Goal: Task Accomplishment & Management: Use online tool/utility

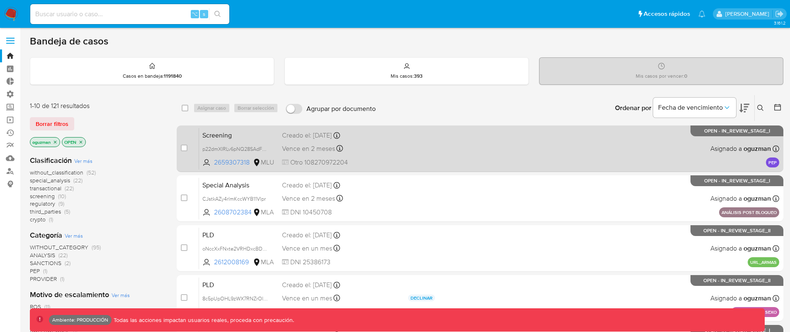
click at [413, 144] on div "Screening p22dmXIRLv6pNQ28SAdFajOu 2659307318 MLU Creado el: 29/08/2025 Creado …" at bounding box center [489, 148] width 580 height 42
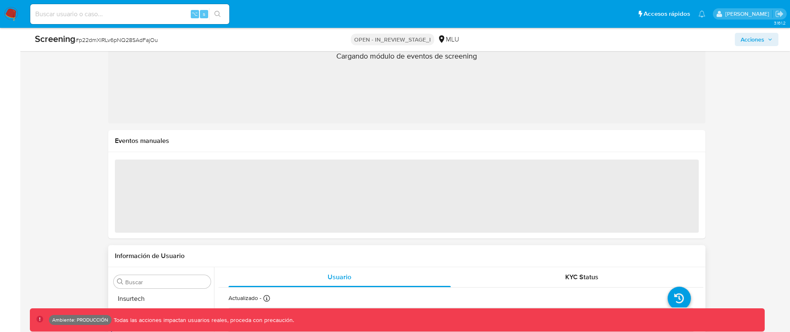
scroll to position [410, 0]
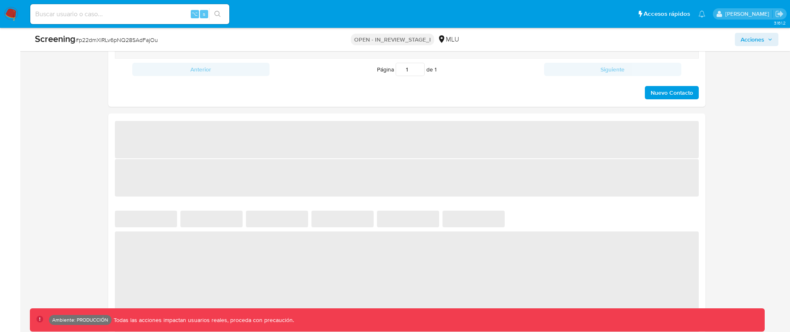
select select "10"
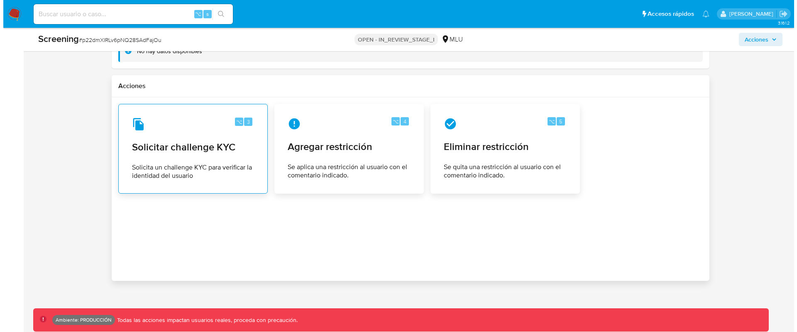
scroll to position [1085, 0]
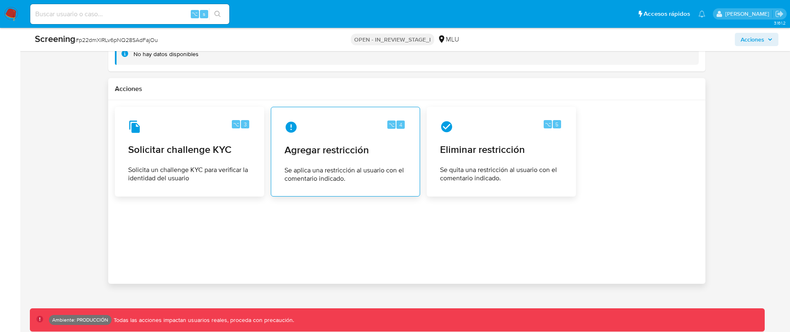
click at [341, 162] on div "⌥ 4 Agregar restricción Se aplica una restricción al usuario con el comentario …" at bounding box center [345, 152] width 135 height 76
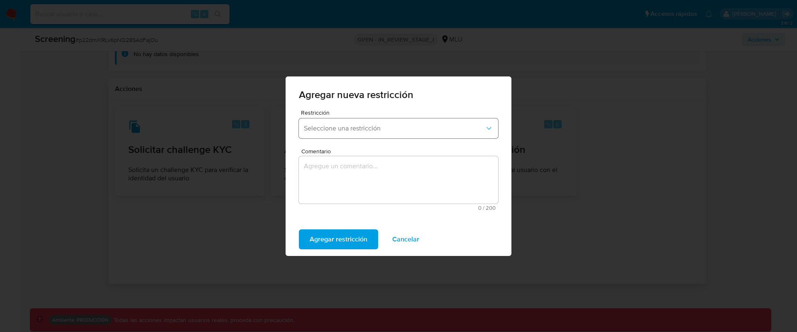
click at [383, 130] on span "Seleccione una restricción" at bounding box center [394, 128] width 181 height 8
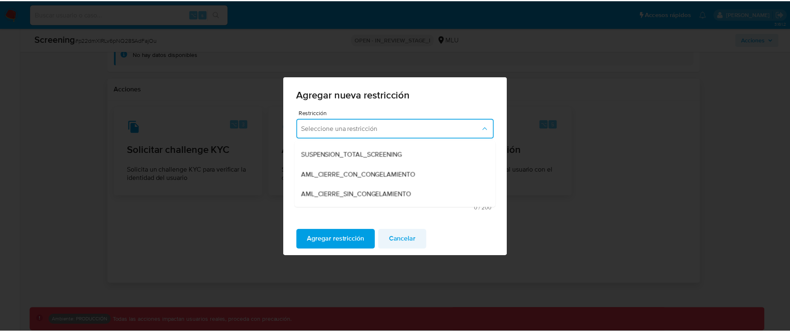
scroll to position [13, 0]
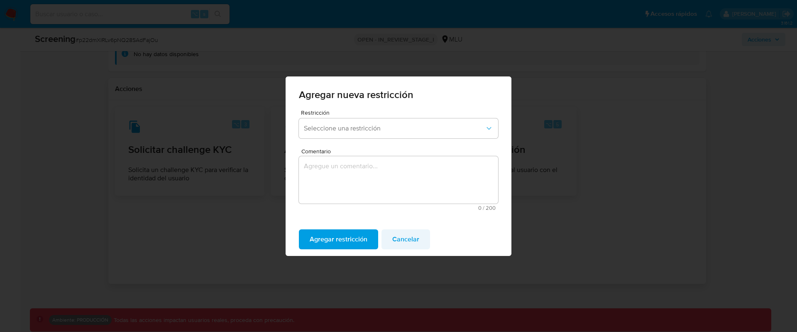
click at [411, 240] on span "Cancelar" at bounding box center [405, 239] width 27 height 18
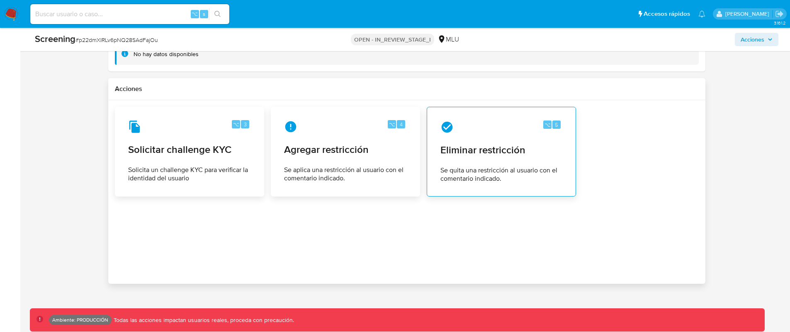
click at [517, 156] on span "Eliminar restricción" at bounding box center [502, 150] width 122 height 12
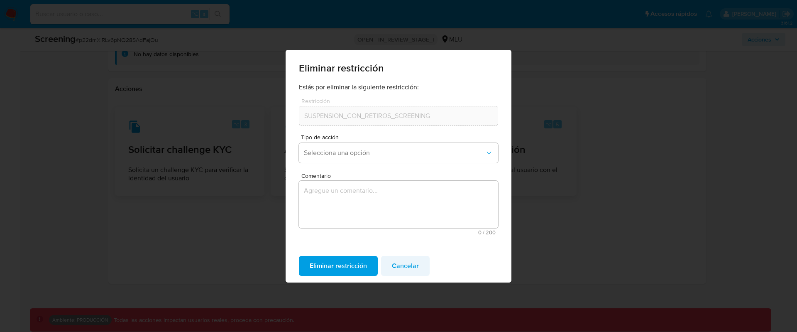
click at [412, 268] on span "Cancelar" at bounding box center [405, 265] width 27 height 18
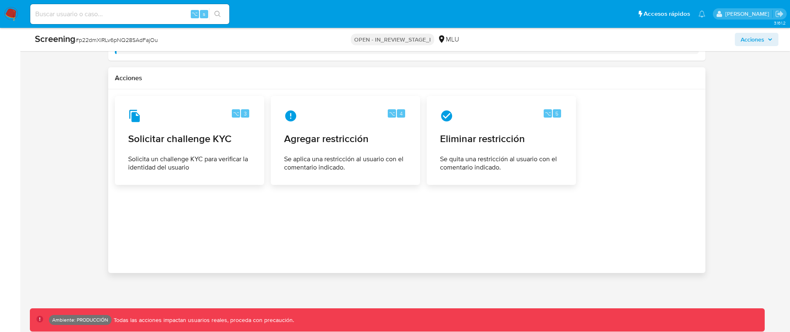
scroll to position [1097, 0]
click at [246, 170] on span "Solicita un challenge KYC para verificar la identidad del usuario" at bounding box center [190, 163] width 122 height 17
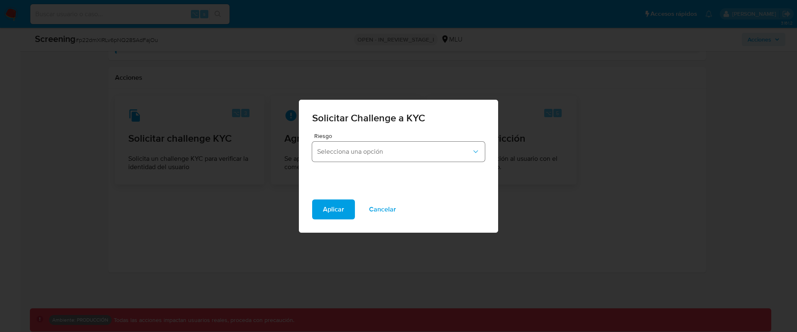
click at [379, 156] on button "Selecciona una opción" at bounding box center [398, 151] width 173 height 20
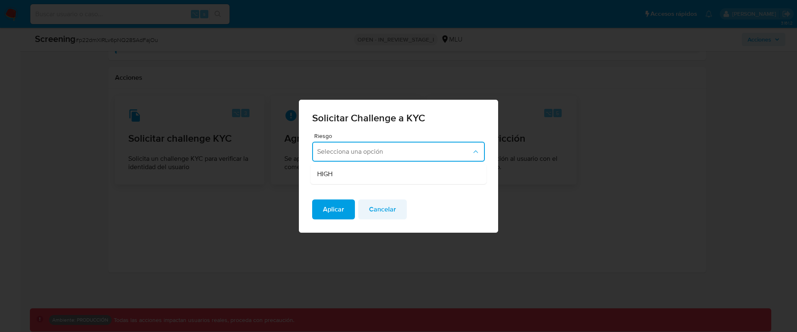
click at [387, 208] on span "Cancelar" at bounding box center [382, 209] width 27 height 18
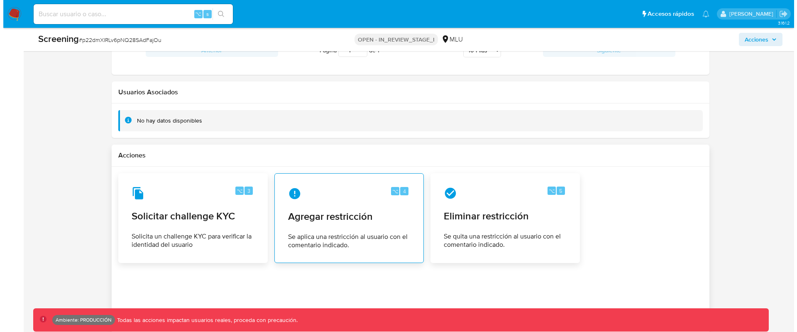
scroll to position [1022, 0]
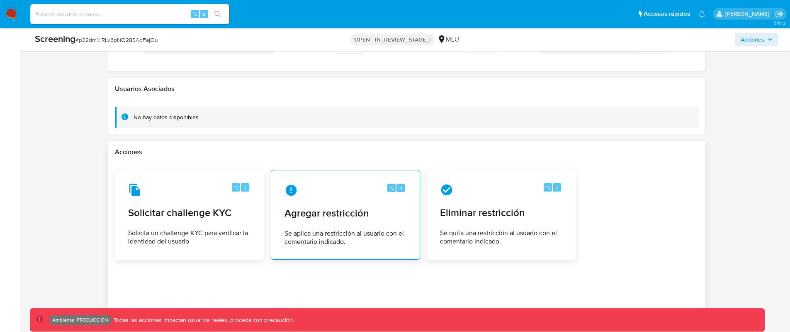
click at [364, 214] on span "Agregar restricción" at bounding box center [346, 213] width 122 height 12
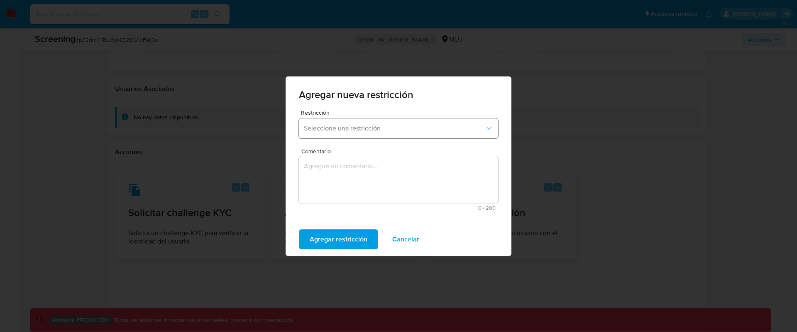
click at [361, 134] on button "Seleccione una restricción" at bounding box center [398, 128] width 199 height 20
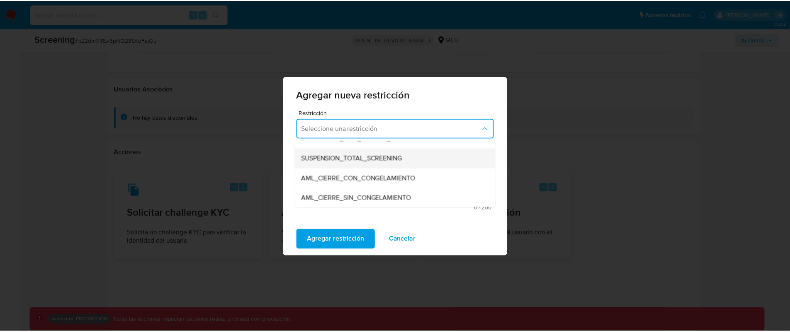
scroll to position [0, 0]
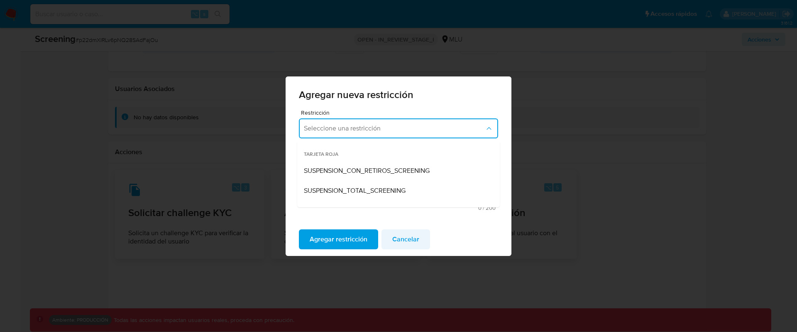
click at [400, 231] on span "Cancelar" at bounding box center [405, 239] width 27 height 18
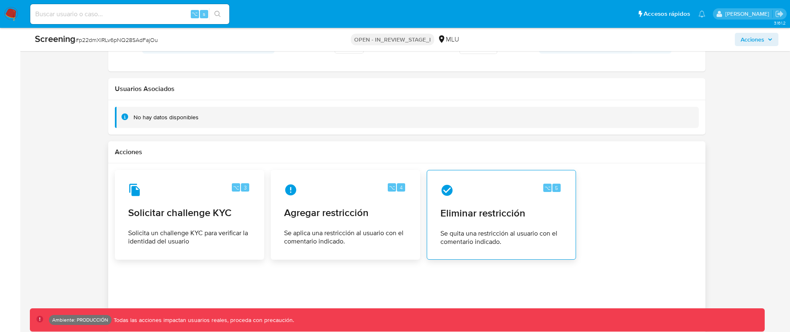
click at [497, 207] on span "Eliminar restricción" at bounding box center [502, 213] width 122 height 12
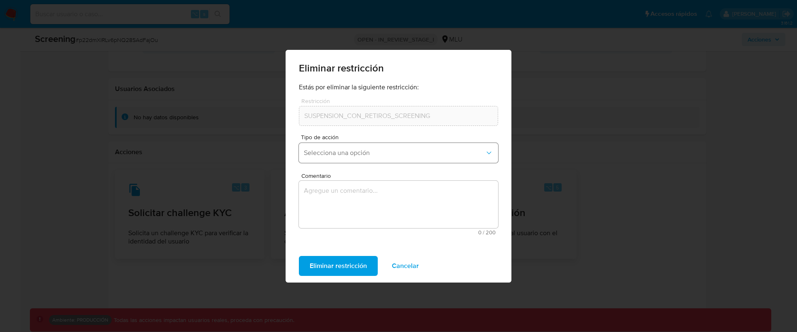
click at [371, 147] on button "Selecciona una opción" at bounding box center [398, 153] width 199 height 20
click at [386, 131] on form "Estás por eliminar la siguiente restricción: Restricción SUSPENSION_CON_RETIROS…" at bounding box center [398, 162] width 199 height 159
click at [411, 265] on span "Cancelar" at bounding box center [405, 265] width 27 height 18
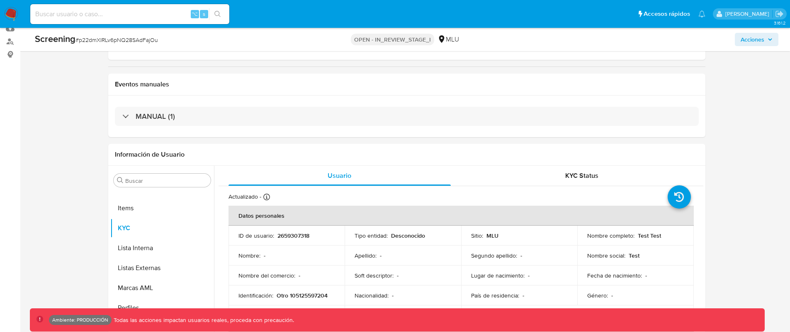
scroll to position [20, 0]
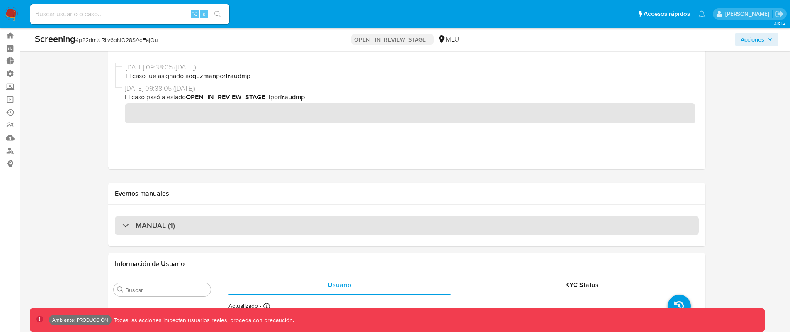
click at [134, 225] on div "MANUAL (1)" at bounding box center [148, 225] width 53 height 9
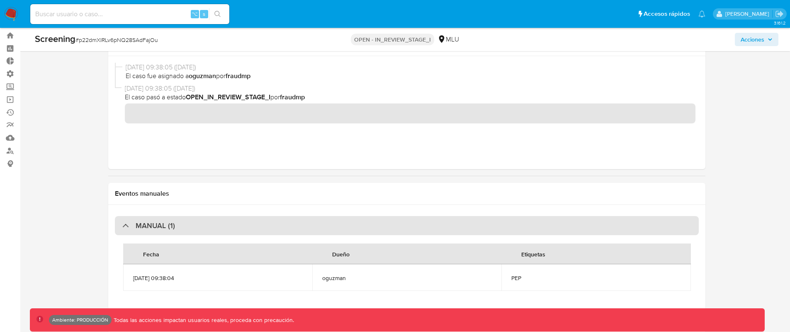
click at [122, 225] on div at bounding box center [122, 225] width 0 height 0
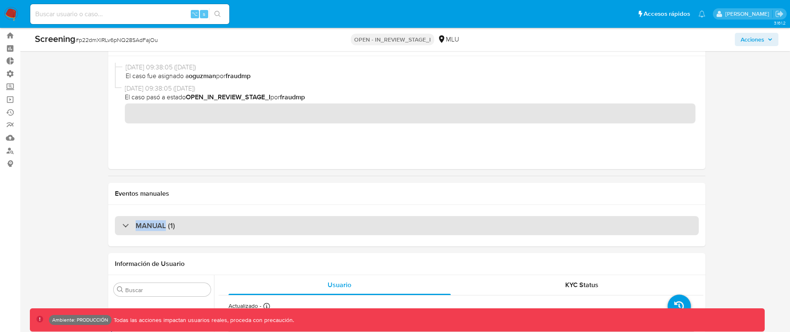
click at [128, 225] on div "MANUAL (1)" at bounding box center [148, 225] width 53 height 9
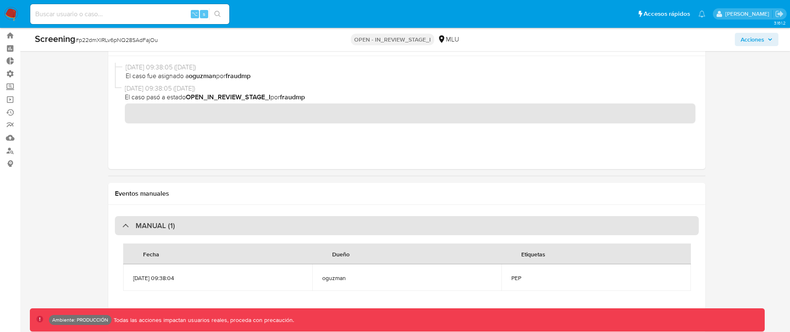
click at [195, 221] on div "MANUAL (1)" at bounding box center [407, 225] width 584 height 19
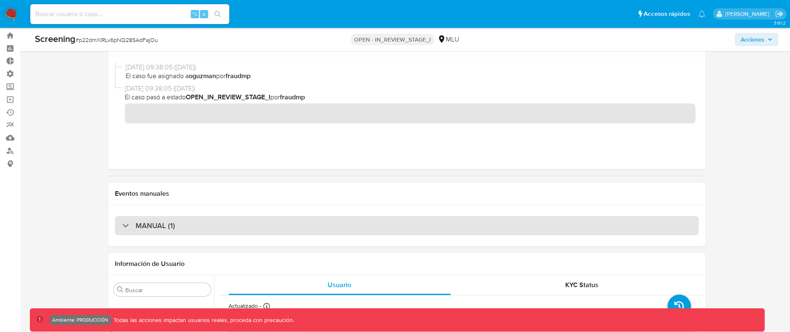
click at [196, 222] on div "MANUAL (1)" at bounding box center [407, 225] width 584 height 19
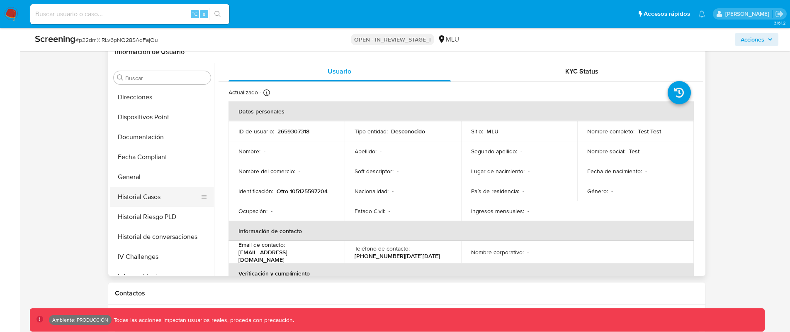
scroll to position [198, 0]
click at [164, 186] on button "General" at bounding box center [158, 178] width 97 height 20
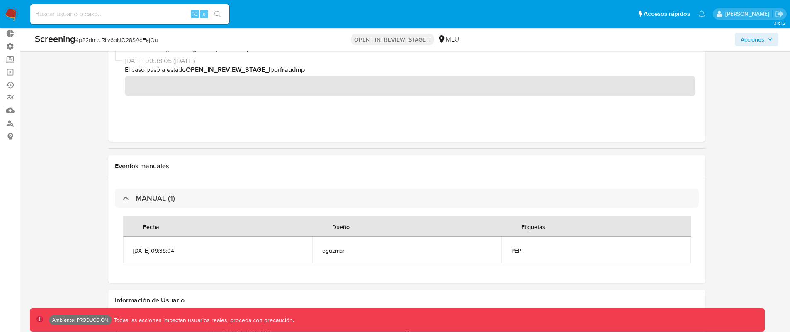
scroll to position [0, 0]
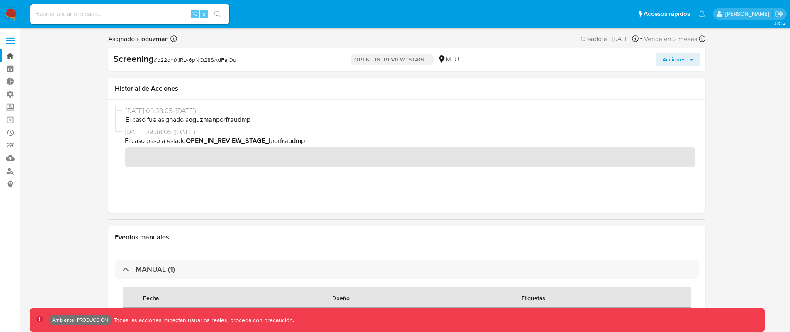
click at [12, 59] on link "Bandeja" at bounding box center [49, 55] width 99 height 13
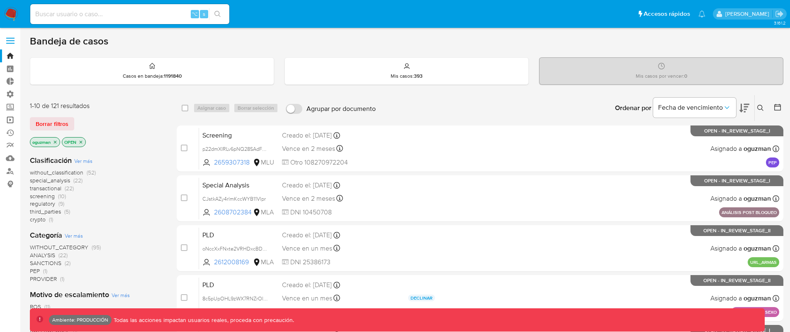
click at [12, 121] on link "Operaciones masivas" at bounding box center [49, 119] width 99 height 13
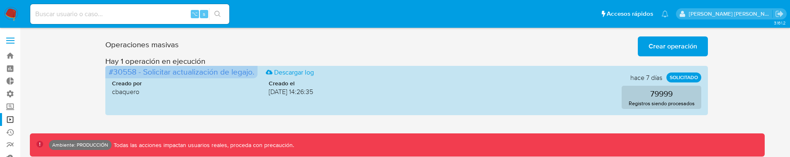
click at [652, 46] on span "Crear operación" at bounding box center [673, 46] width 49 height 18
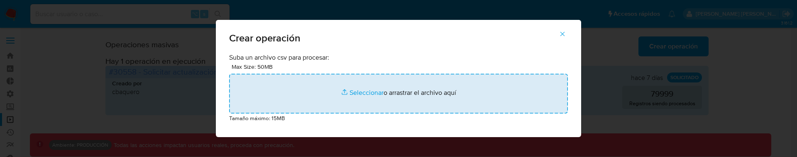
click at [324, 97] on input "file" at bounding box center [398, 94] width 339 height 40
click at [353, 99] on input "file" at bounding box center [398, 94] width 339 height 40
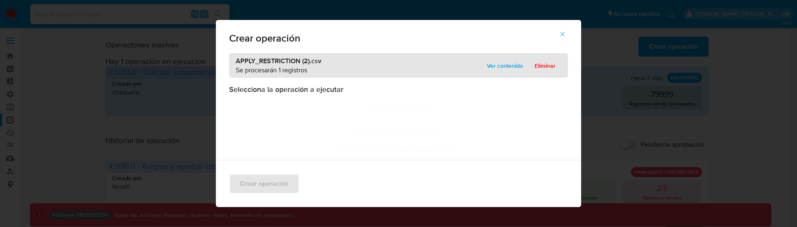
click at [498, 63] on span "Ver contenido" at bounding box center [505, 66] width 36 height 12
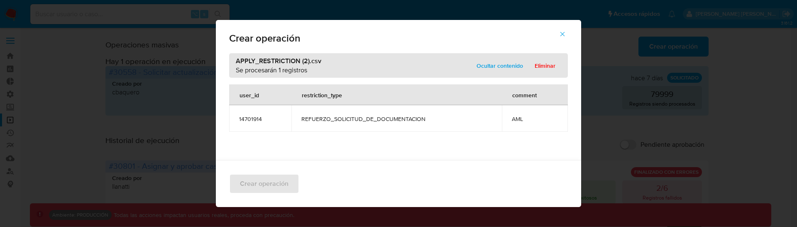
click at [503, 67] on span "Ocultar contenido" at bounding box center [499, 66] width 46 height 12
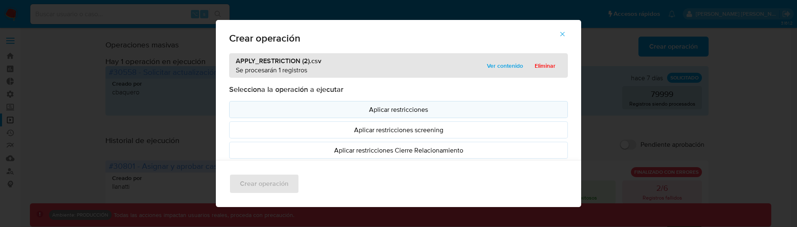
click at [422, 110] on p "Aplicar restricciones" at bounding box center [398, 110] width 324 height 10
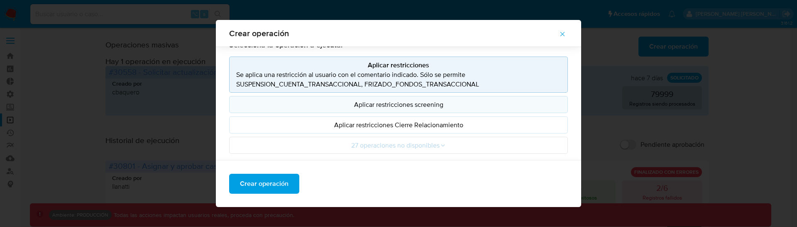
scroll to position [38, 0]
click at [426, 103] on p "Aplicar restricciones screening" at bounding box center [398, 104] width 324 height 10
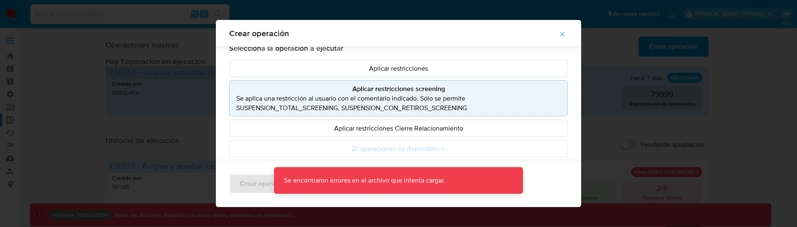
scroll to position [33, 0]
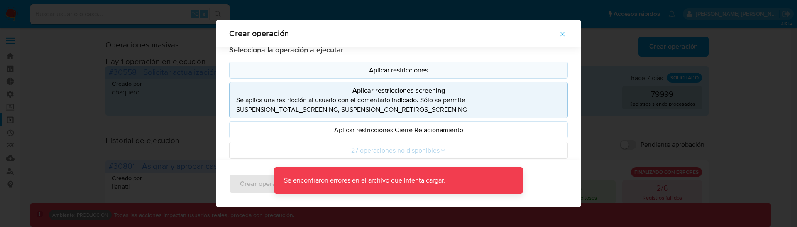
click at [398, 68] on p "Aplicar restricciones" at bounding box center [398, 70] width 324 height 10
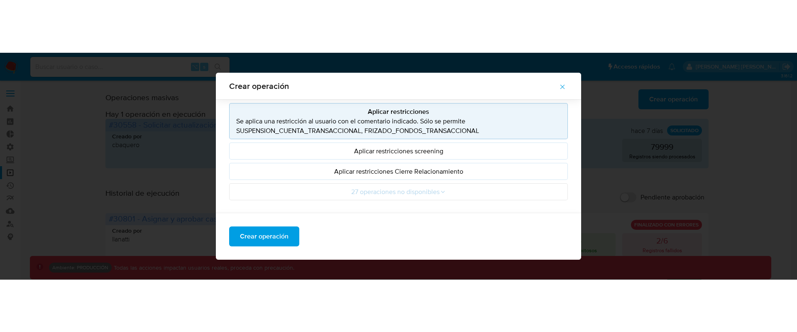
scroll to position [5, 0]
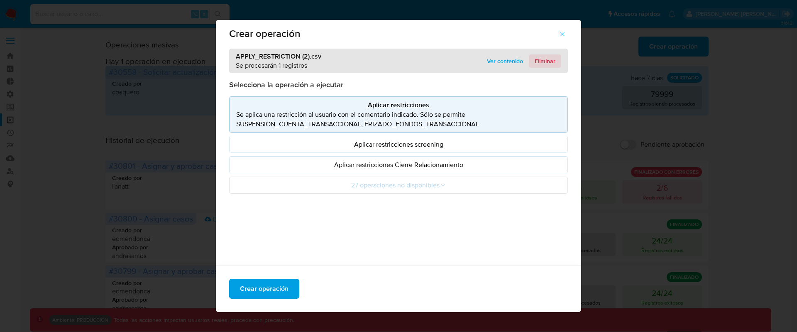
click at [544, 64] on span "Eliminar" at bounding box center [544, 61] width 21 height 12
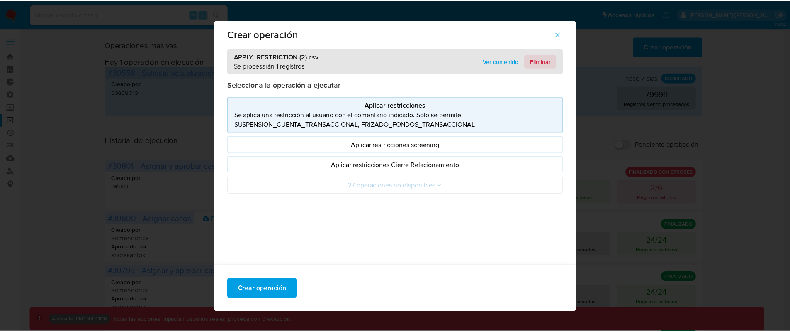
scroll to position [0, 0]
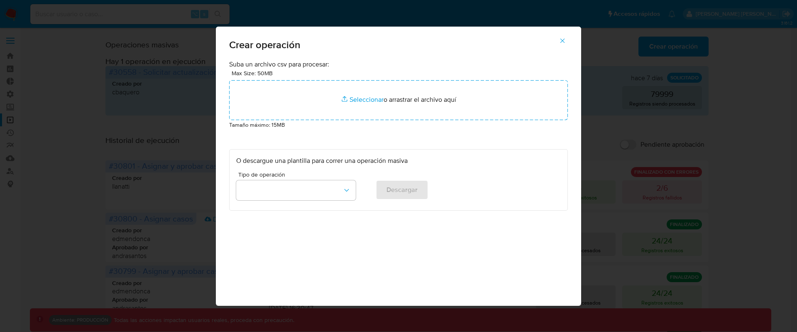
click at [556, 45] on button "button" at bounding box center [562, 41] width 29 height 20
